Goal: Transaction & Acquisition: Purchase product/service

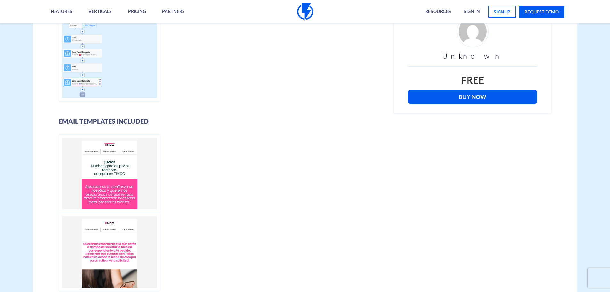
scroll to position [160, 0]
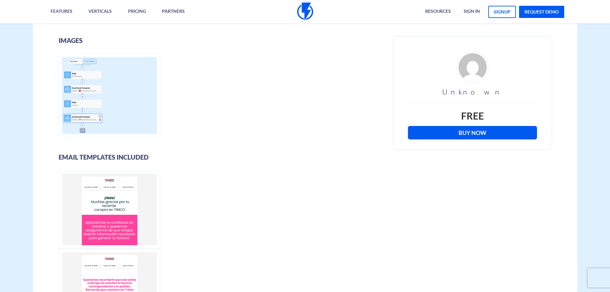
click at [501, 131] on link "Buy Now" at bounding box center [472, 132] width 129 height 13
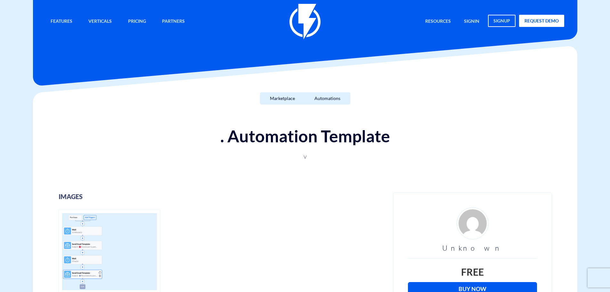
scroll to position [0, 0]
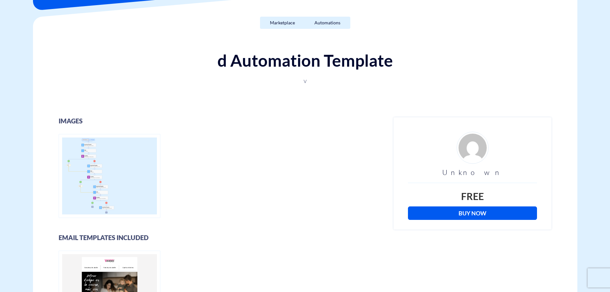
scroll to position [96, 0]
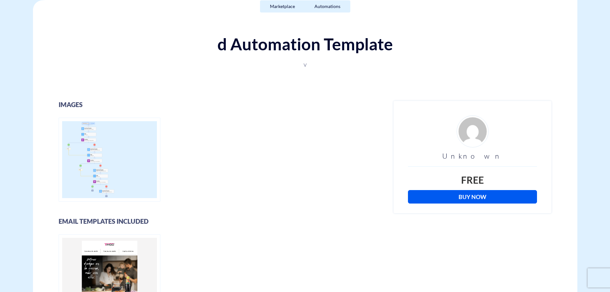
click at [484, 197] on link "Buy Now" at bounding box center [472, 196] width 129 height 13
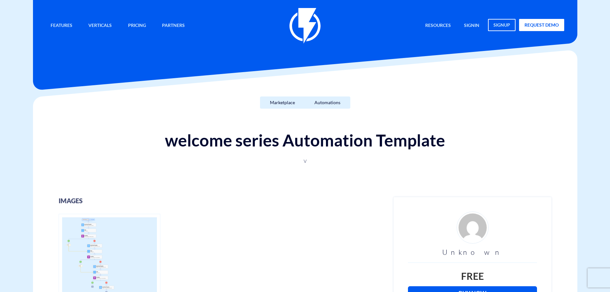
scroll to position [192, 0]
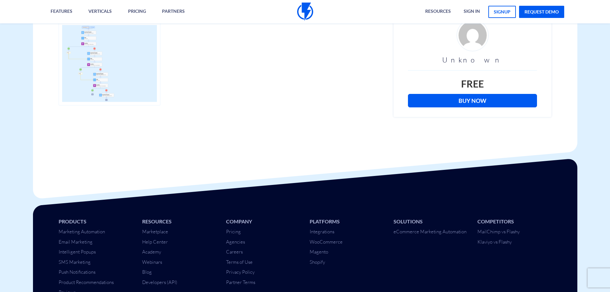
click at [457, 100] on link "Buy Now" at bounding box center [472, 100] width 129 height 13
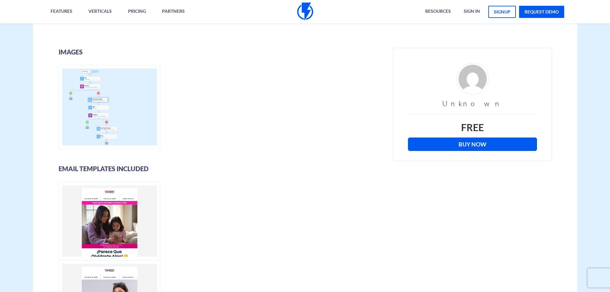
scroll to position [160, 0]
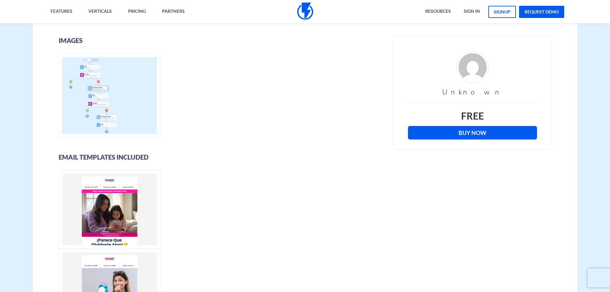
click at [460, 132] on link "Buy Now" at bounding box center [472, 132] width 129 height 13
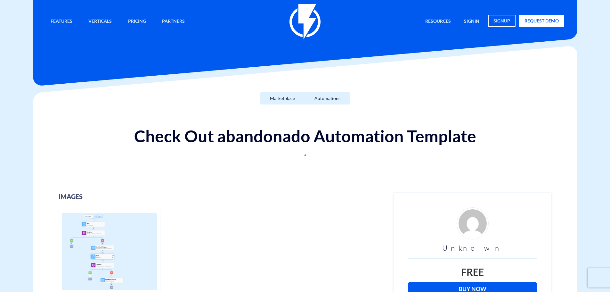
scroll to position [128, 0]
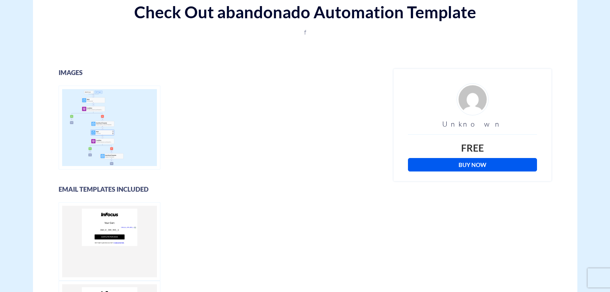
click at [484, 165] on link "Buy Now" at bounding box center [472, 164] width 129 height 13
